Goal: Task Accomplishment & Management: Manage account settings

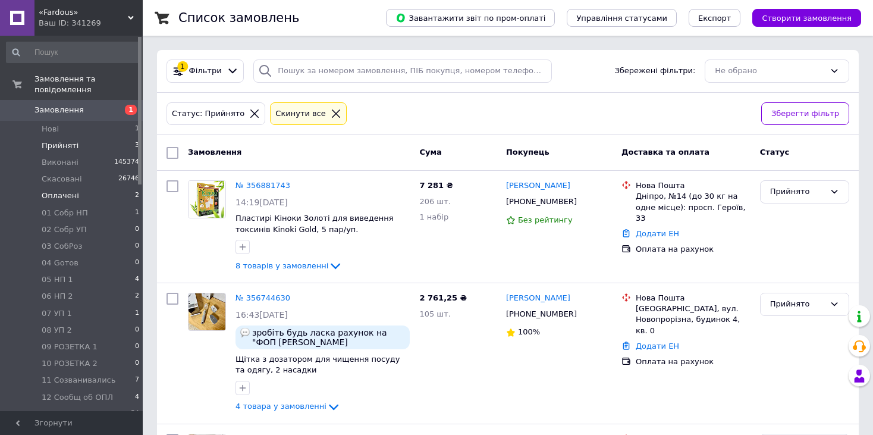
click at [74, 190] on span "Оплачені" at bounding box center [60, 195] width 37 height 11
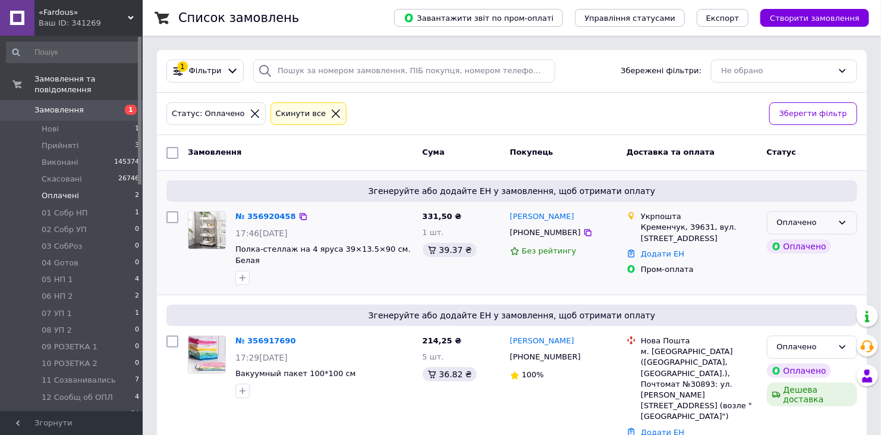
click at [814, 216] on div "Оплачено" at bounding box center [805, 222] width 56 height 12
click at [795, 251] on li "Прийнято" at bounding box center [812, 248] width 89 height 22
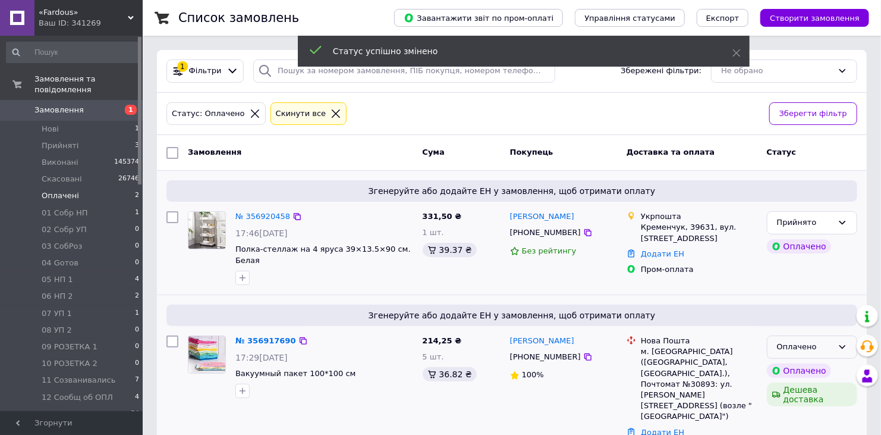
click at [803, 341] on div "Оплачено" at bounding box center [805, 347] width 56 height 12
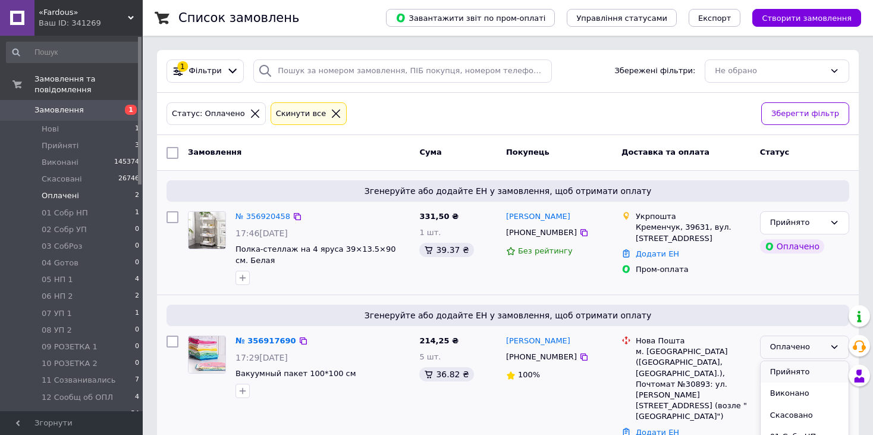
click at [790, 361] on li "Прийнято" at bounding box center [805, 372] width 88 height 22
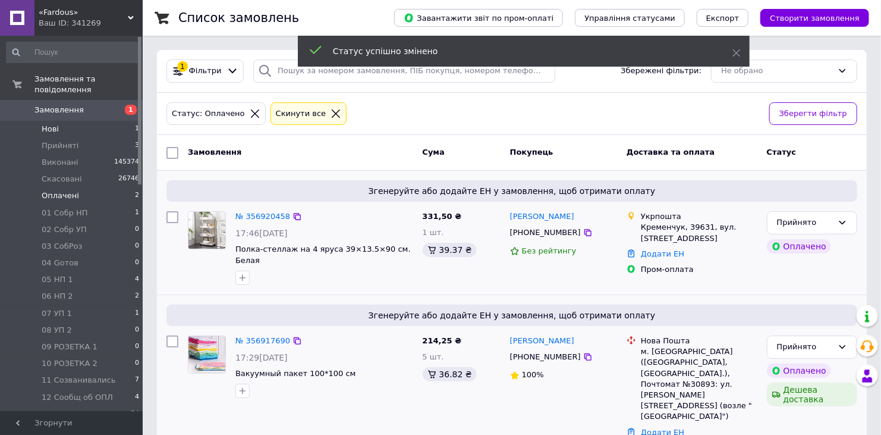
click at [80, 121] on li "Нові 1" at bounding box center [73, 129] width 146 height 17
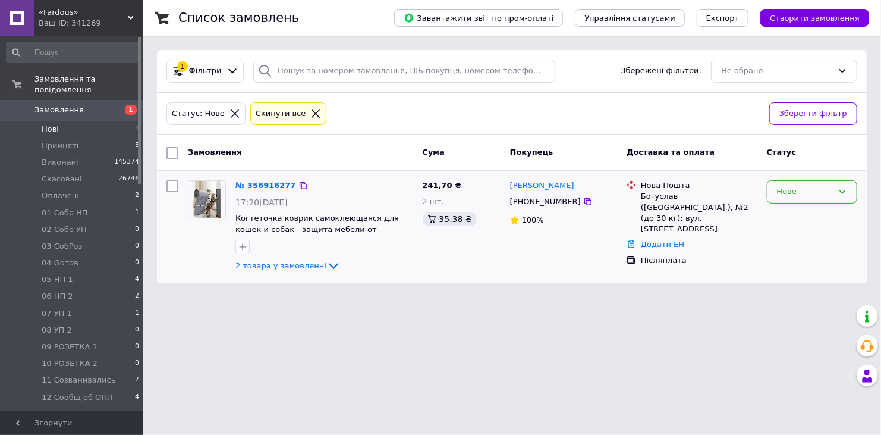
click at [821, 190] on div "Нове" at bounding box center [805, 192] width 56 height 12
click at [794, 215] on li "Прийнято" at bounding box center [812, 217] width 89 height 22
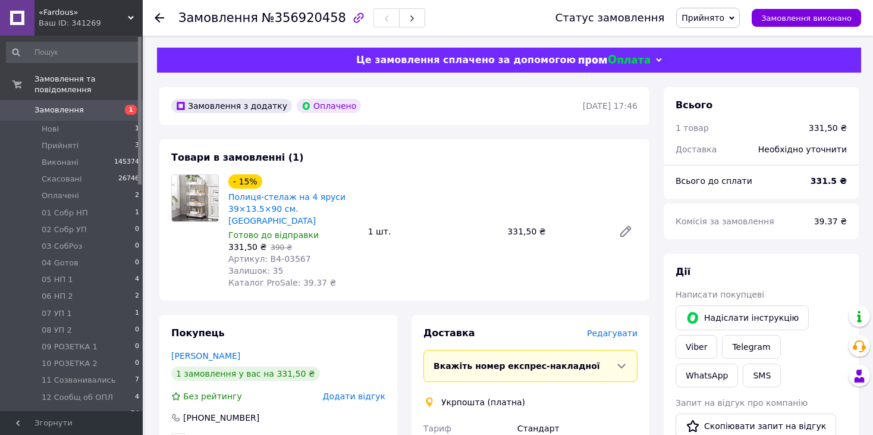
click at [736, 23] on span "Прийнято" at bounding box center [708, 18] width 64 height 20
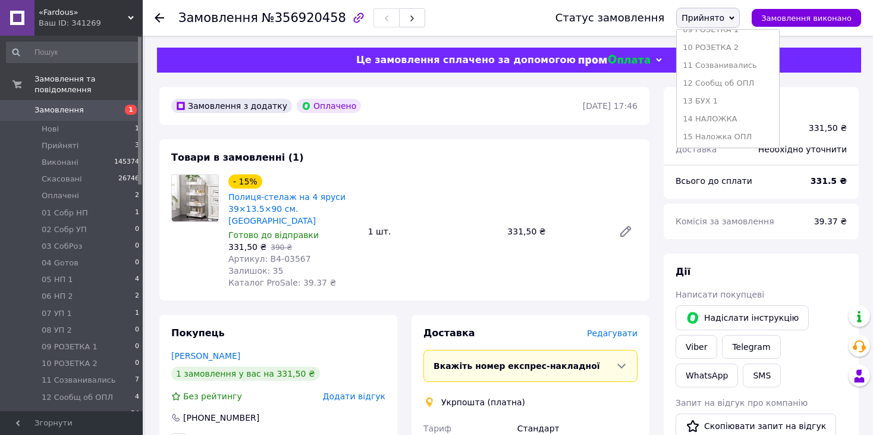
scroll to position [238, 0]
click at [746, 52] on li "12 Сообщ об ОПЛ" at bounding box center [728, 54] width 102 height 18
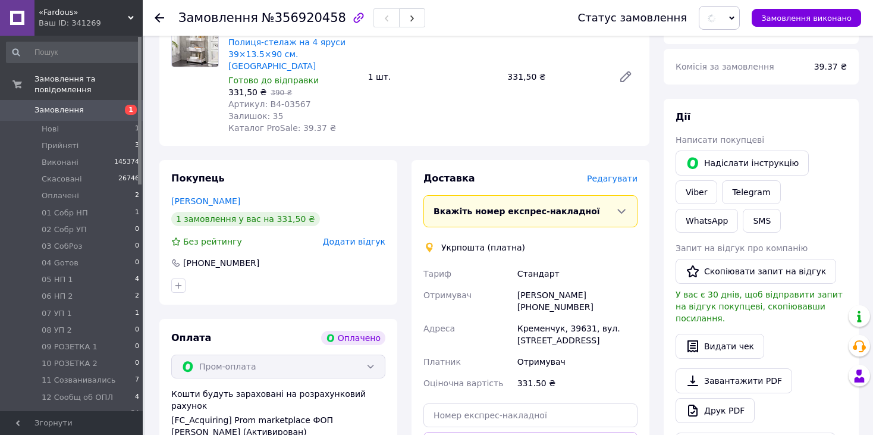
scroll to position [297, 0]
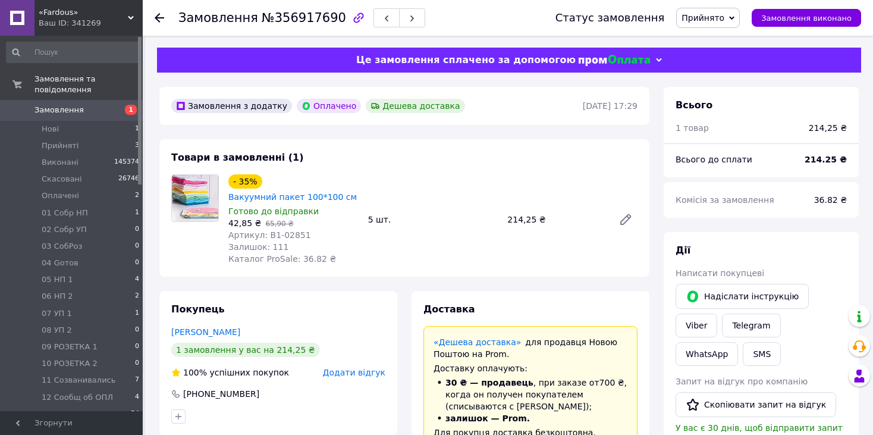
click at [721, 10] on span "Прийнято" at bounding box center [708, 18] width 64 height 20
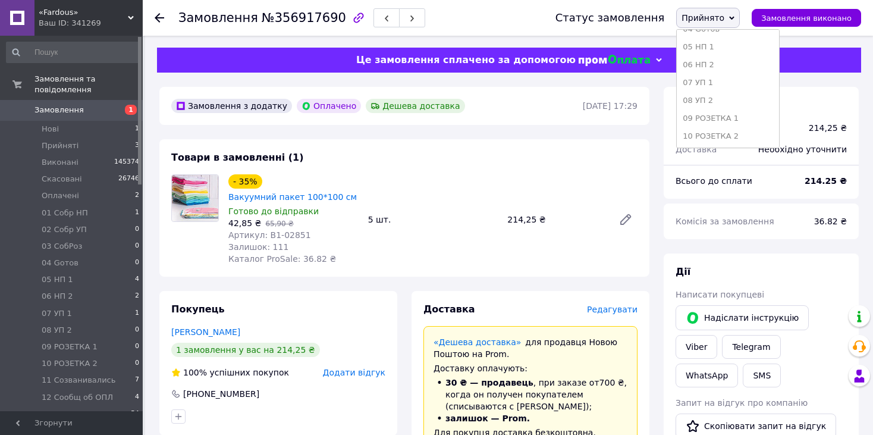
scroll to position [178, 0]
click at [747, 111] on li "12 Сообщ об ОПЛ" at bounding box center [728, 113] width 102 height 18
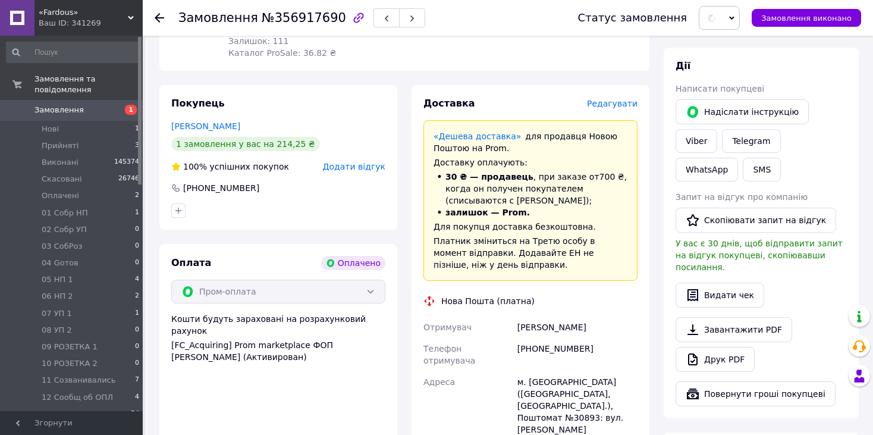
scroll to position [357, 0]
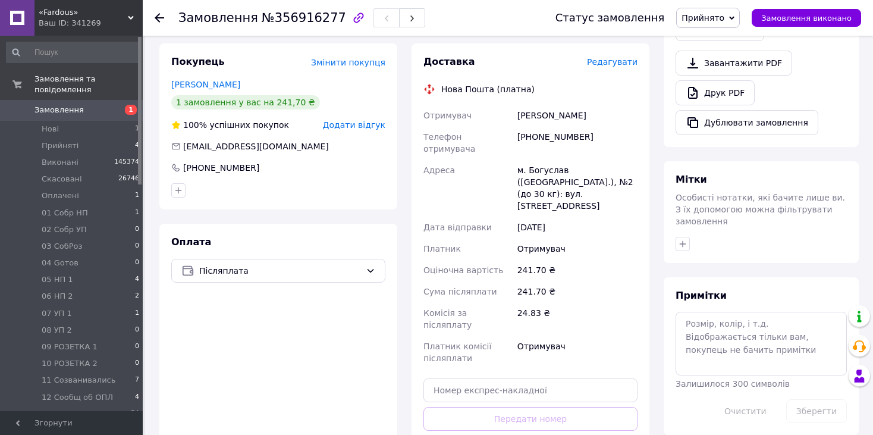
scroll to position [476, 0]
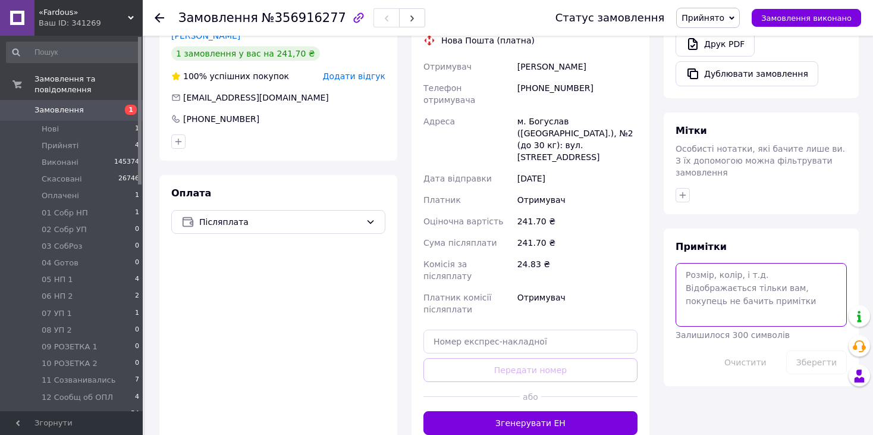
click at [699, 273] on textarea at bounding box center [761, 294] width 171 height 63
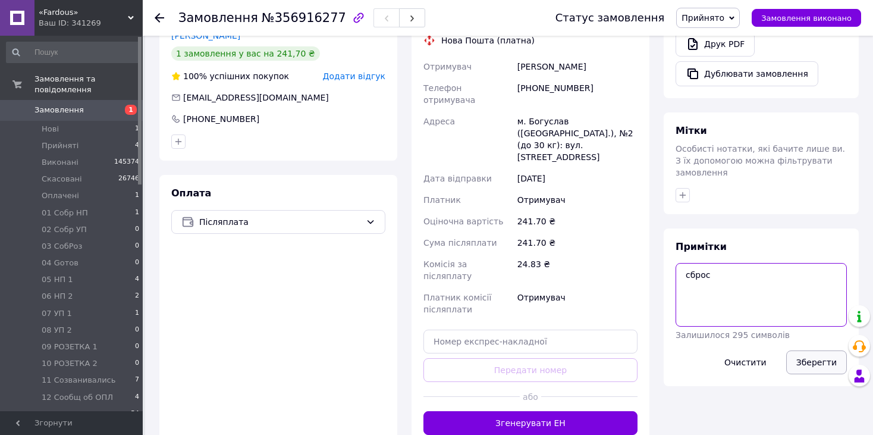
type textarea "сброс"
click at [813, 350] on button "Зберегти" at bounding box center [816, 362] width 61 height 24
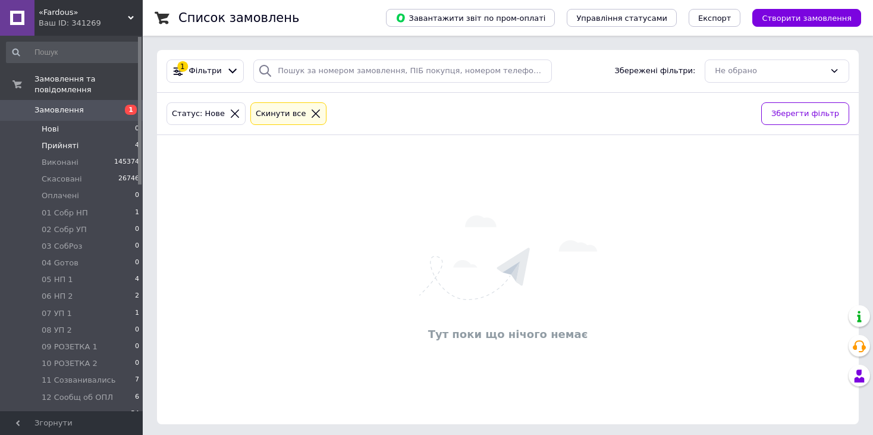
click at [56, 140] on span "Прийняті" at bounding box center [60, 145] width 37 height 11
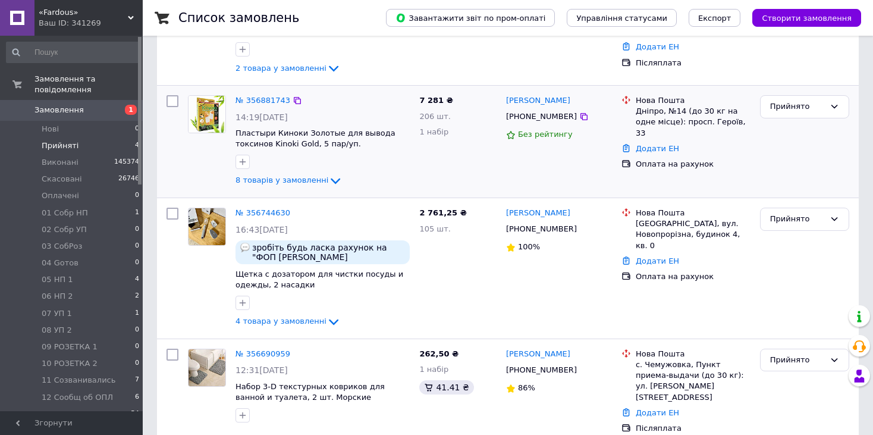
scroll to position [208, 0]
